Goal: Navigation & Orientation: Find specific page/section

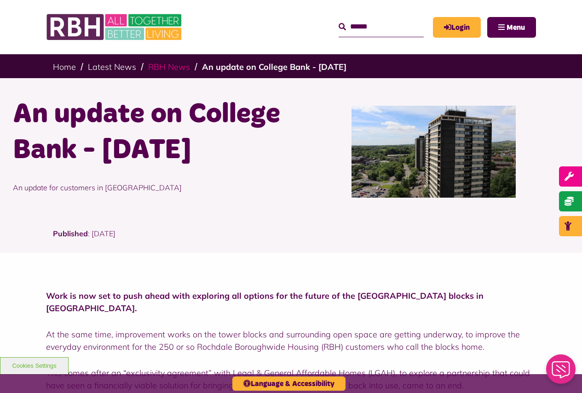
click at [164, 68] on link "RBH News" at bounding box center [169, 67] width 42 height 11
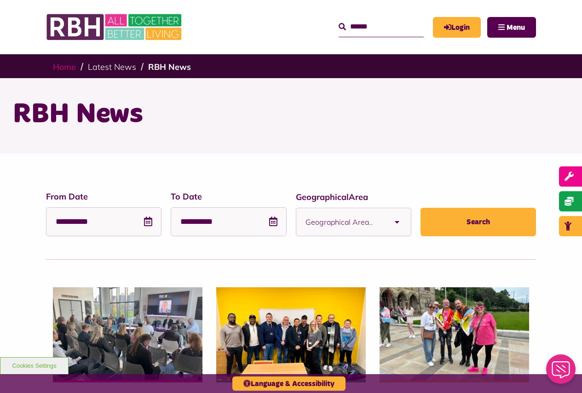
click at [56, 65] on link "Home" at bounding box center [64, 67] width 23 height 11
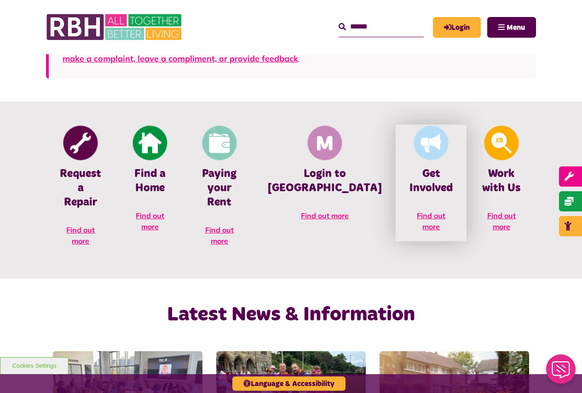
scroll to position [322, 0]
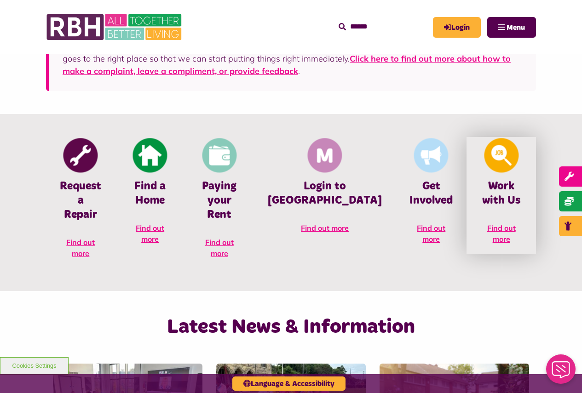
click at [490, 198] on h4 "Work with Us" at bounding box center [501, 193] width 42 height 29
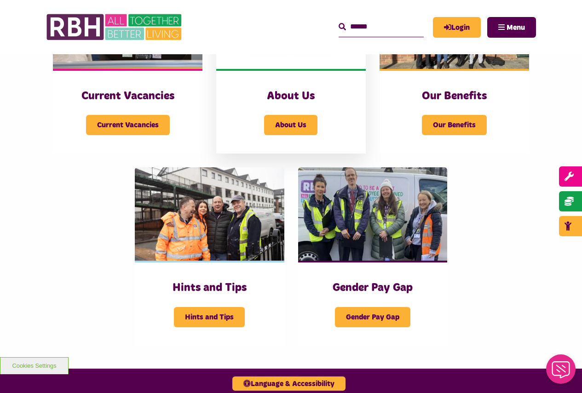
scroll to position [276, 0]
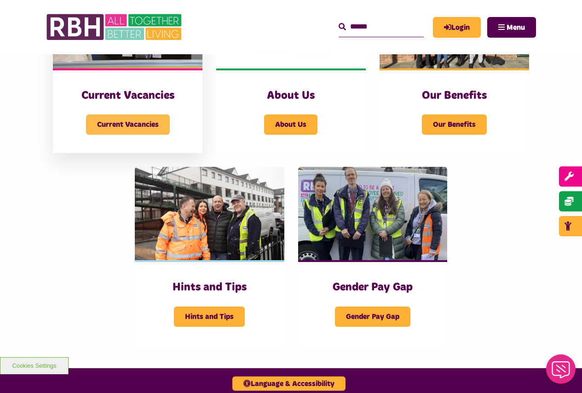
click at [133, 132] on span "Current Vacancies" at bounding box center [128, 125] width 84 height 20
